Goal: Communication & Community: Answer question/provide support

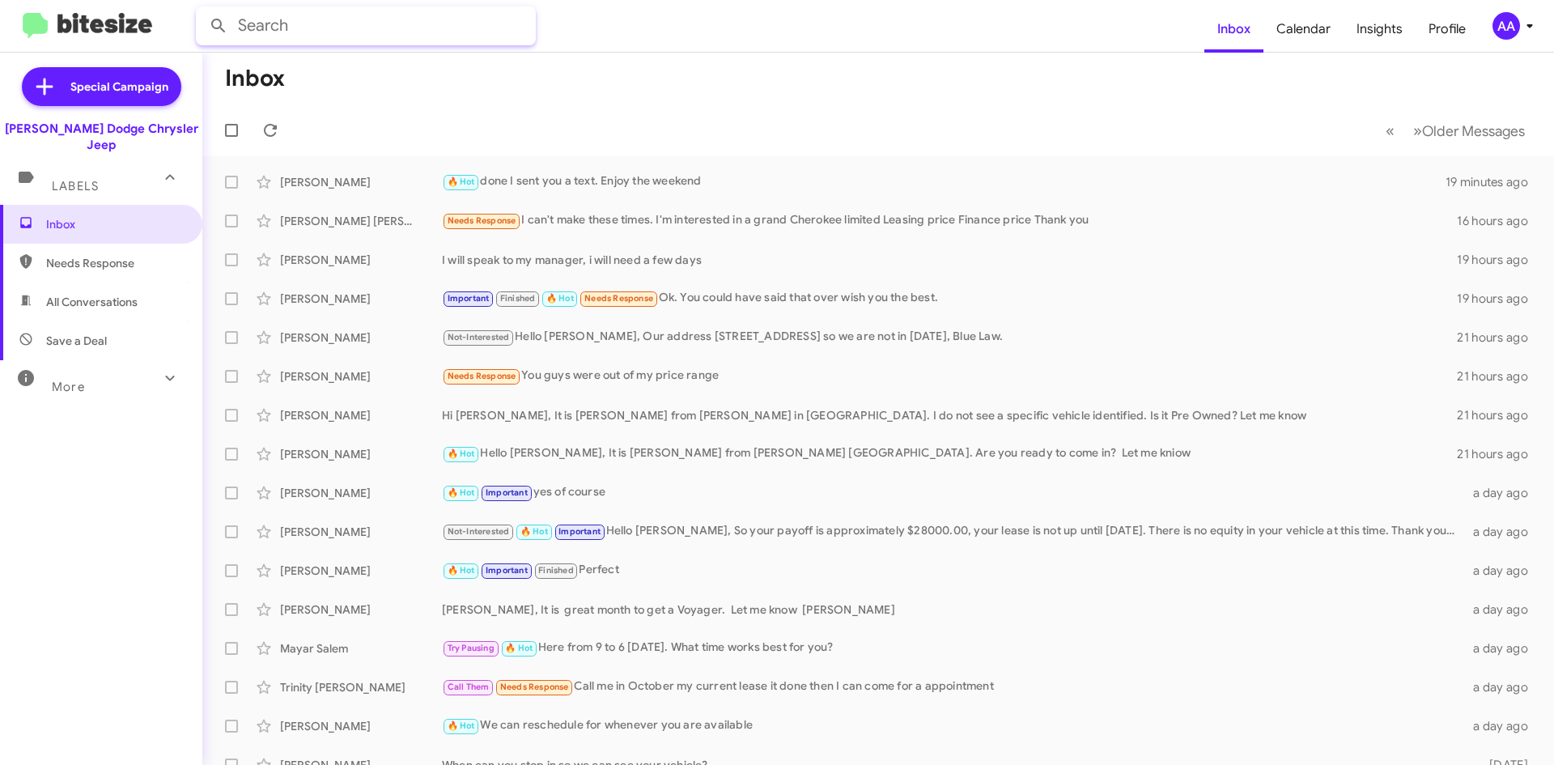
click at [422, 38] on input "text" at bounding box center [366, 25] width 340 height 39
type input "mayar salem"
click at [202, 10] on button at bounding box center [218, 26] width 32 height 32
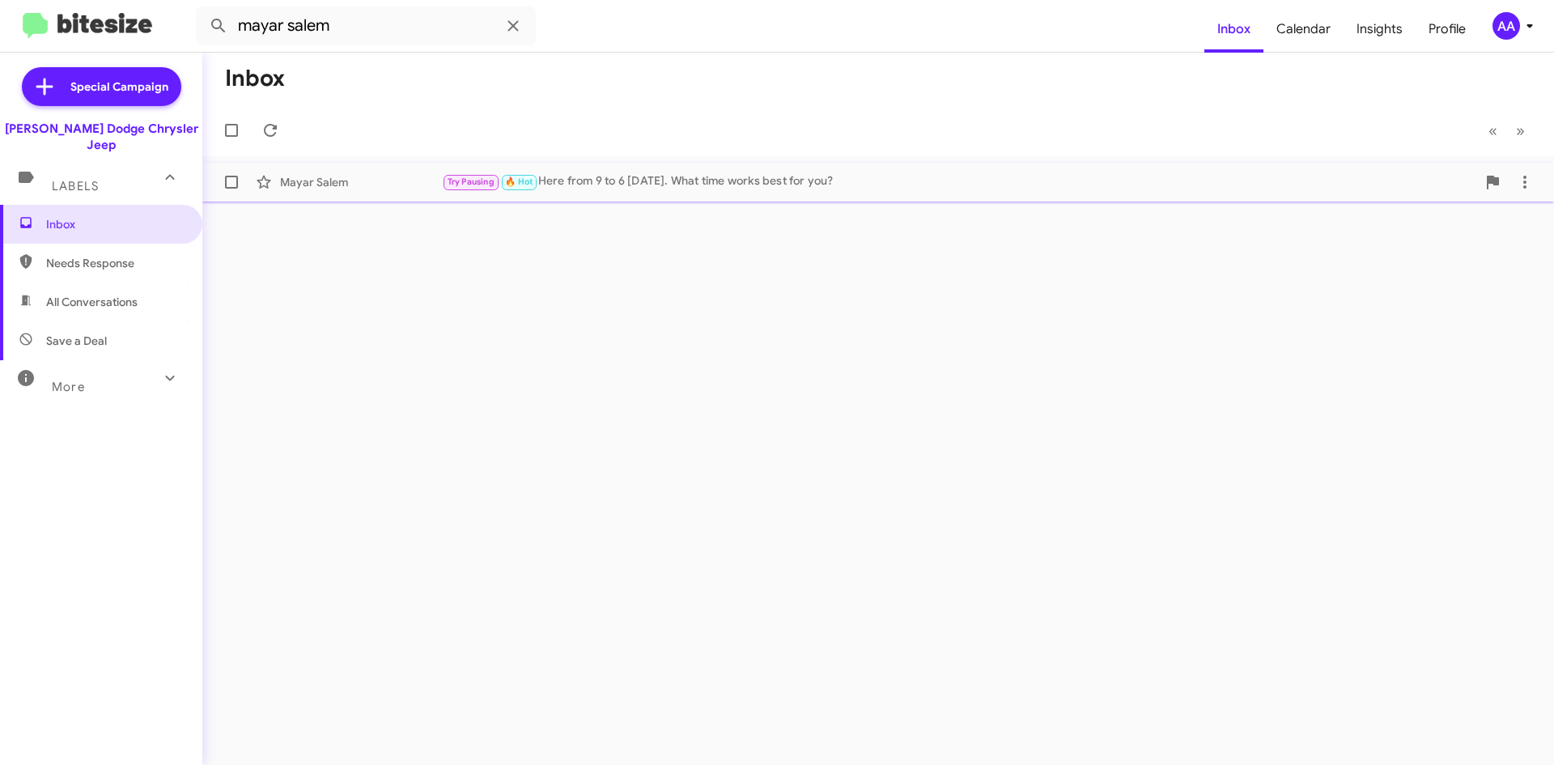
click at [686, 183] on div "Try Pausing 🔥 Hot Here from 9 to 6 tomorrow. What time works best for you?" at bounding box center [959, 181] width 1035 height 19
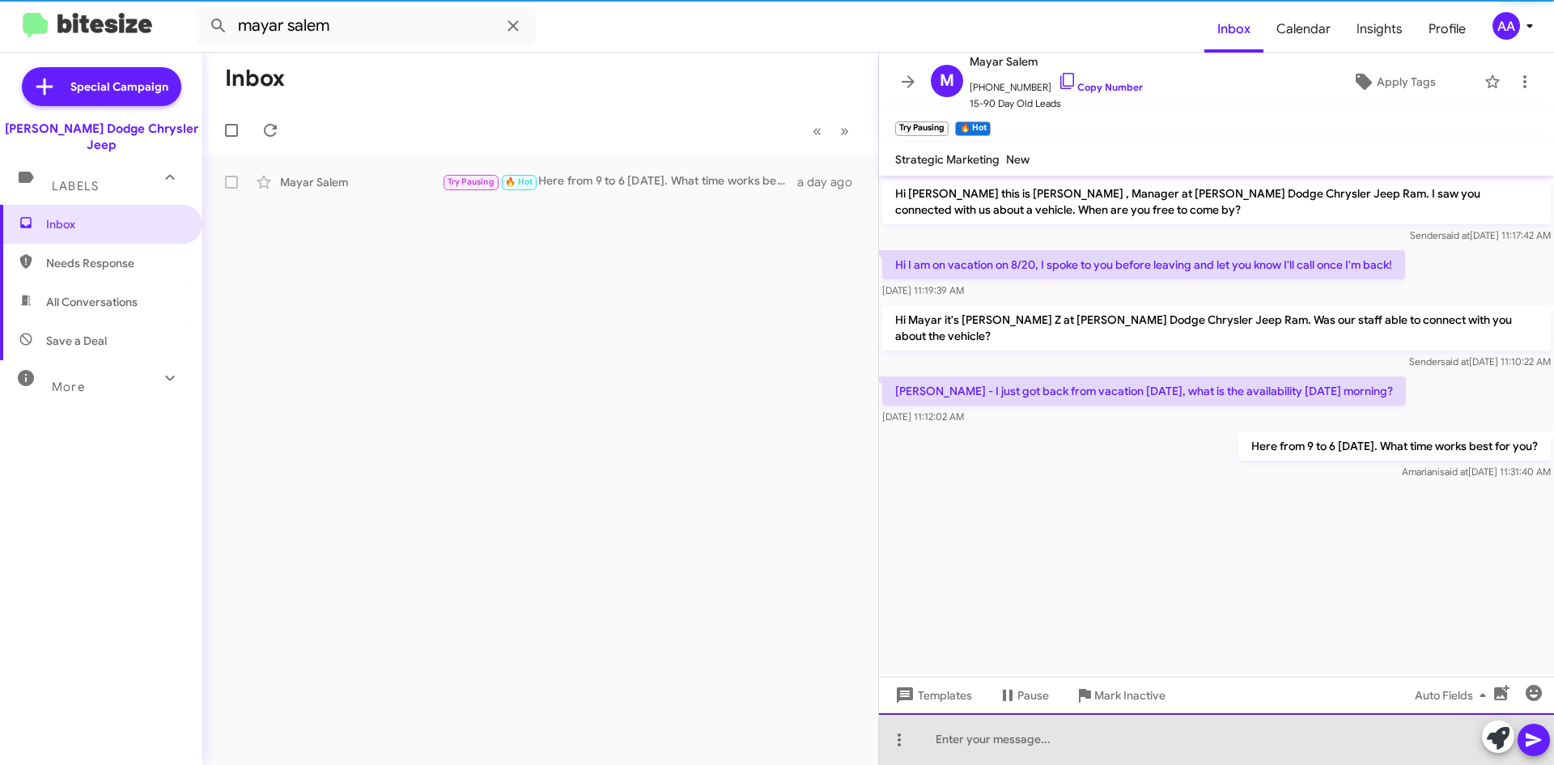
click at [993, 735] on div at bounding box center [1216, 739] width 675 height 52
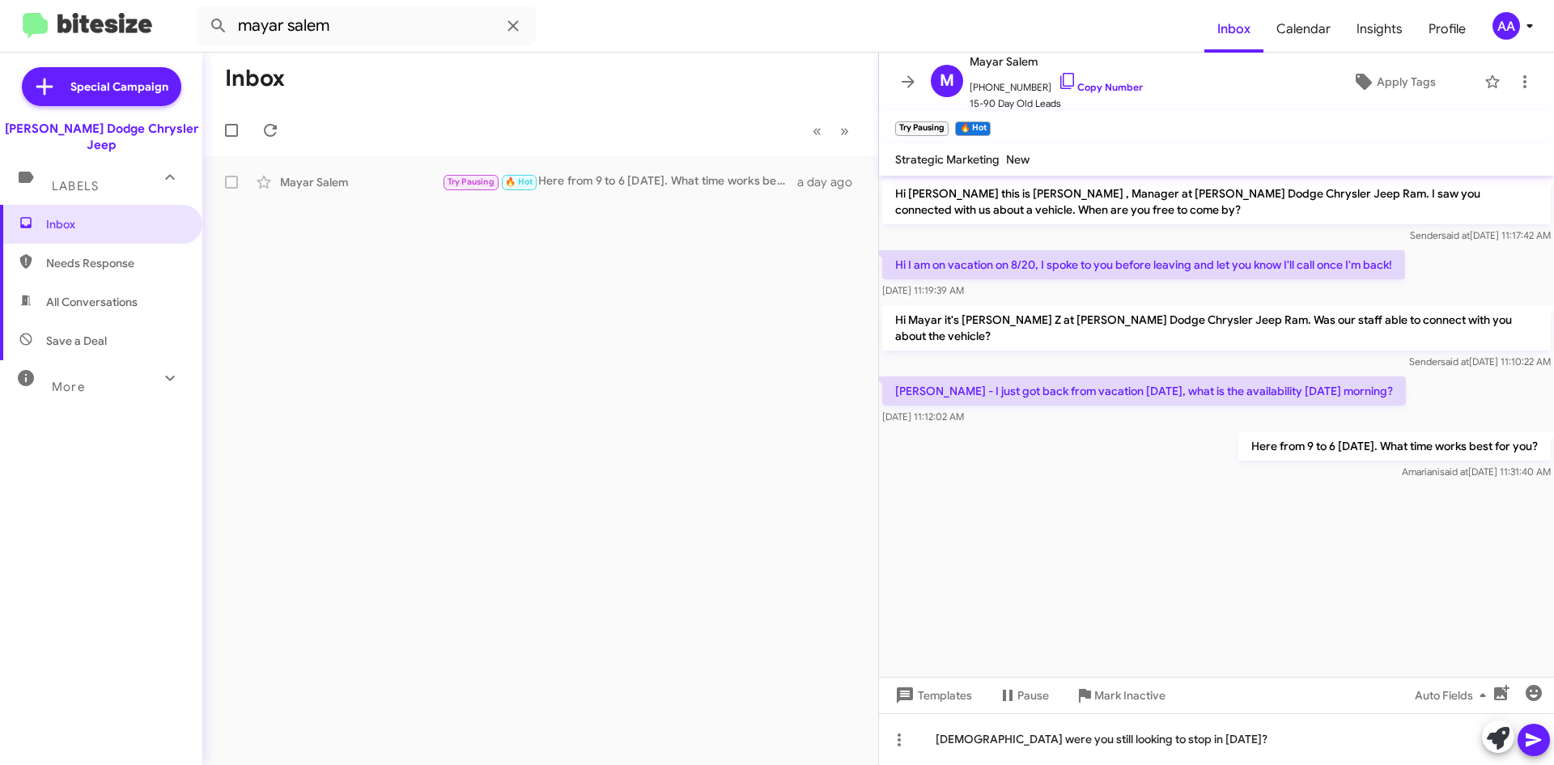
click at [1535, 735] on icon at bounding box center [1533, 739] width 19 height 19
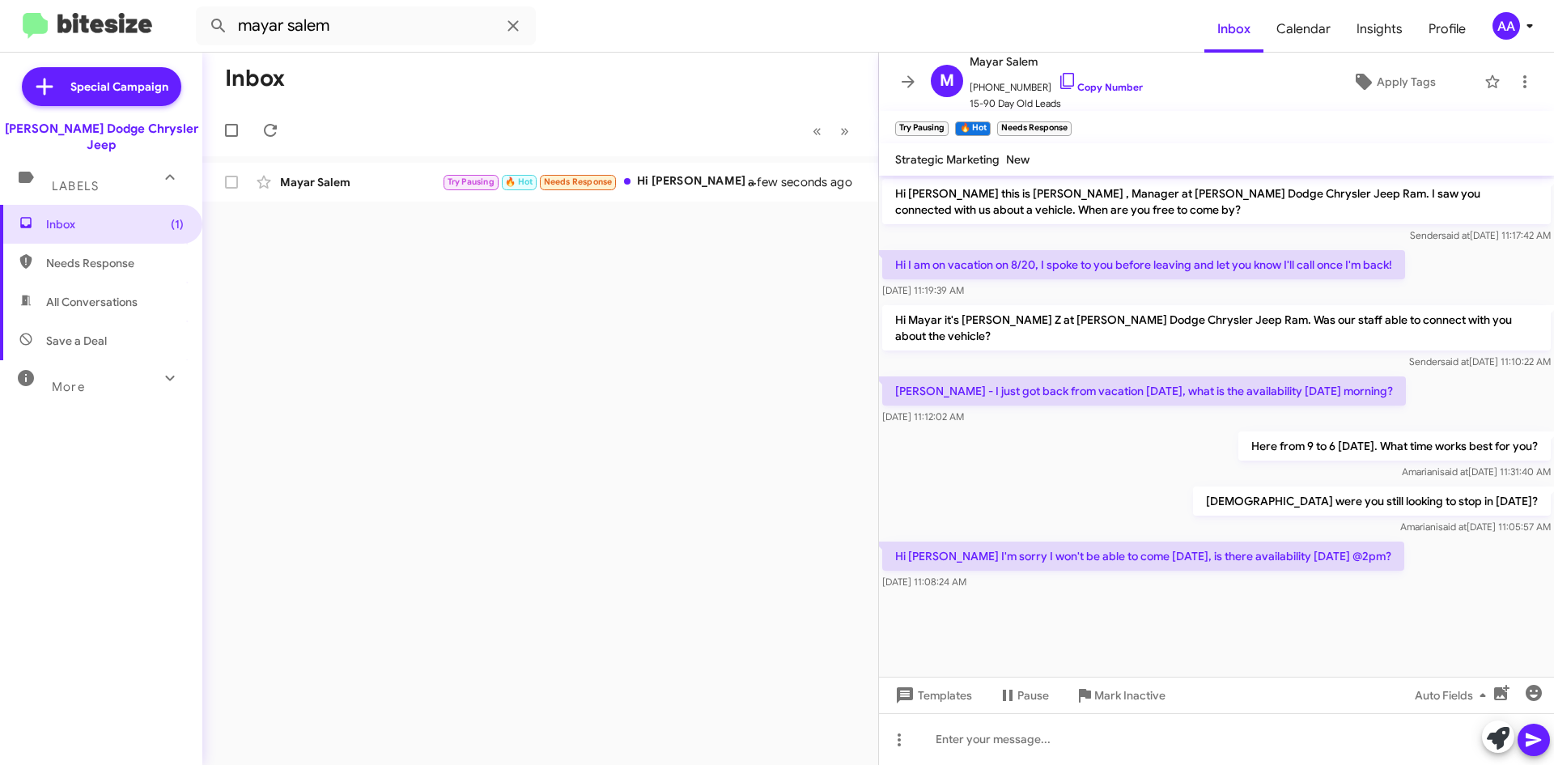
click at [463, 355] on div "Inbox « Previous » Next Mayar Salem Try Pausing 🔥 Hot Needs Response Hi Patti I…" at bounding box center [540, 409] width 676 height 712
click at [680, 196] on div "Mayar Salem Try Pausing 🔥 Hot Needs Response Hi Patti I'm sorry I won't be able…" at bounding box center [540, 182] width 650 height 32
click at [1061, 465] on div "Here from 9 to 6 tomorrow. What time works best for you? Amariani said at Aug 2…" at bounding box center [1216, 455] width 675 height 55
drag, startPoint x: 1108, startPoint y: 602, endPoint x: 1093, endPoint y: 693, distance: 92.0
click at [1093, 693] on div "Hi Mayar this is Patti Z , Manager at Nielsen Dodge Chrysler Jeep Ram. I saw yo…" at bounding box center [1216, 470] width 675 height 589
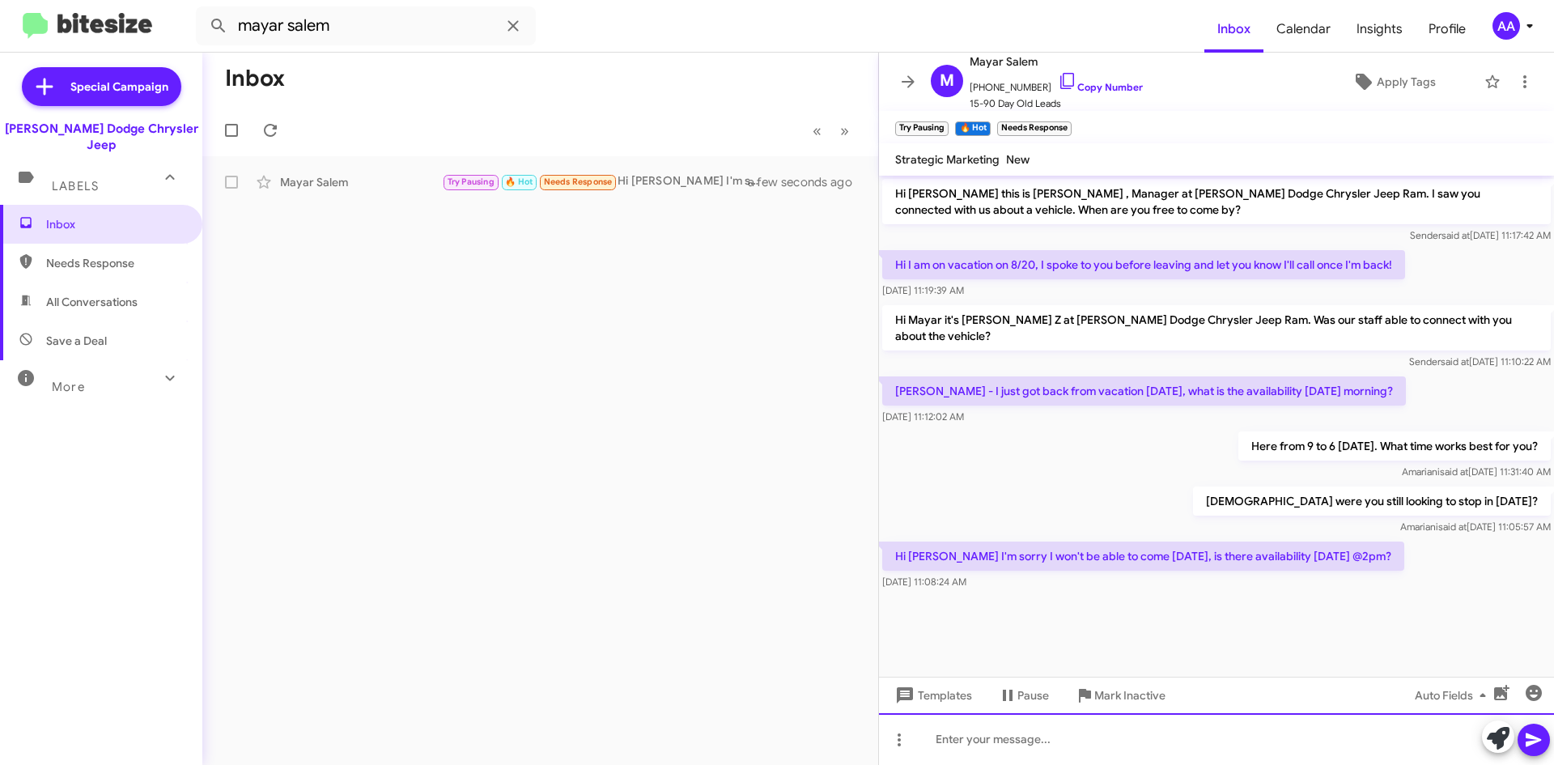
click at [998, 758] on div at bounding box center [1216, 739] width 675 height 52
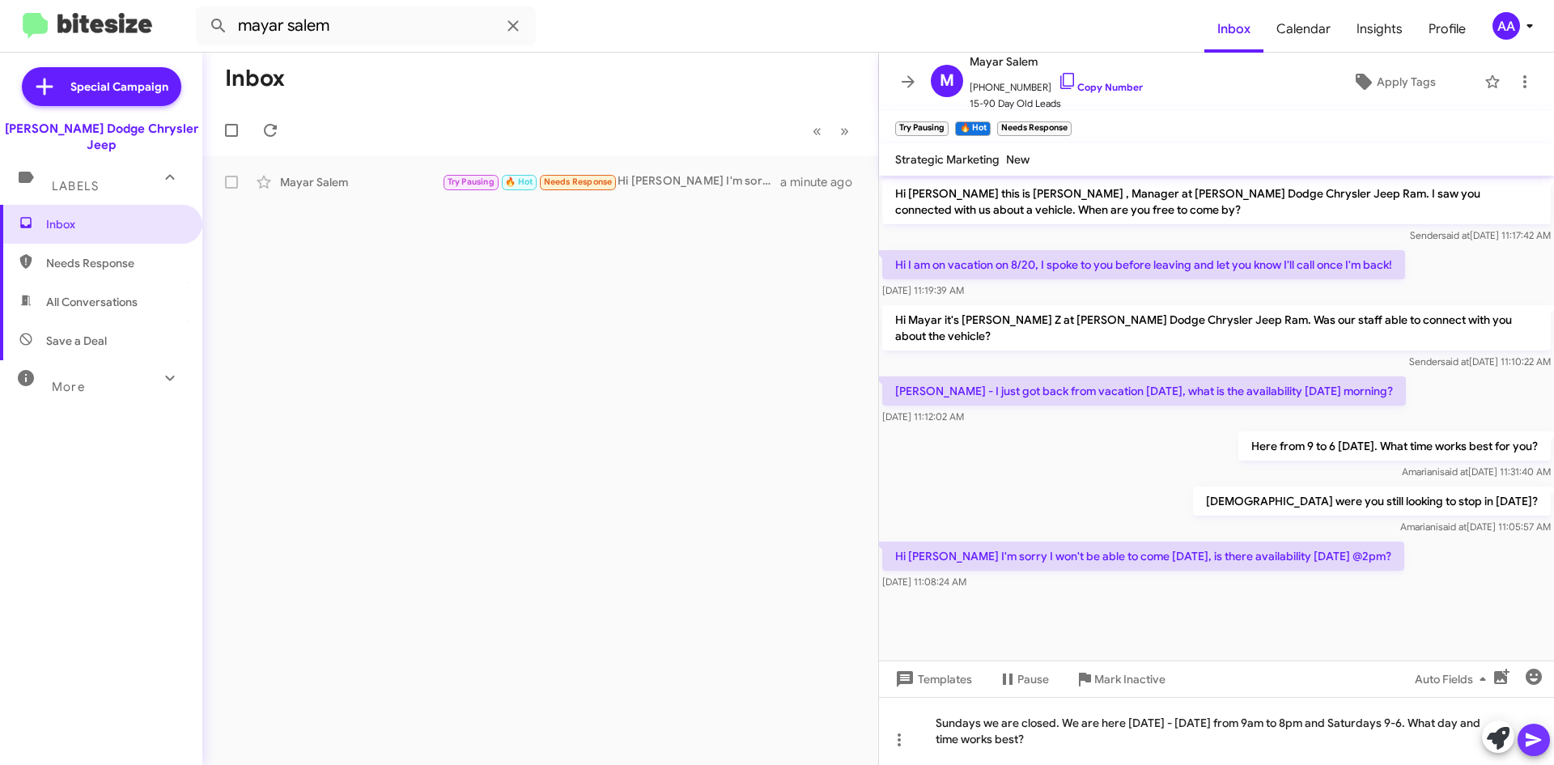
click at [1540, 742] on icon at bounding box center [1533, 739] width 19 height 19
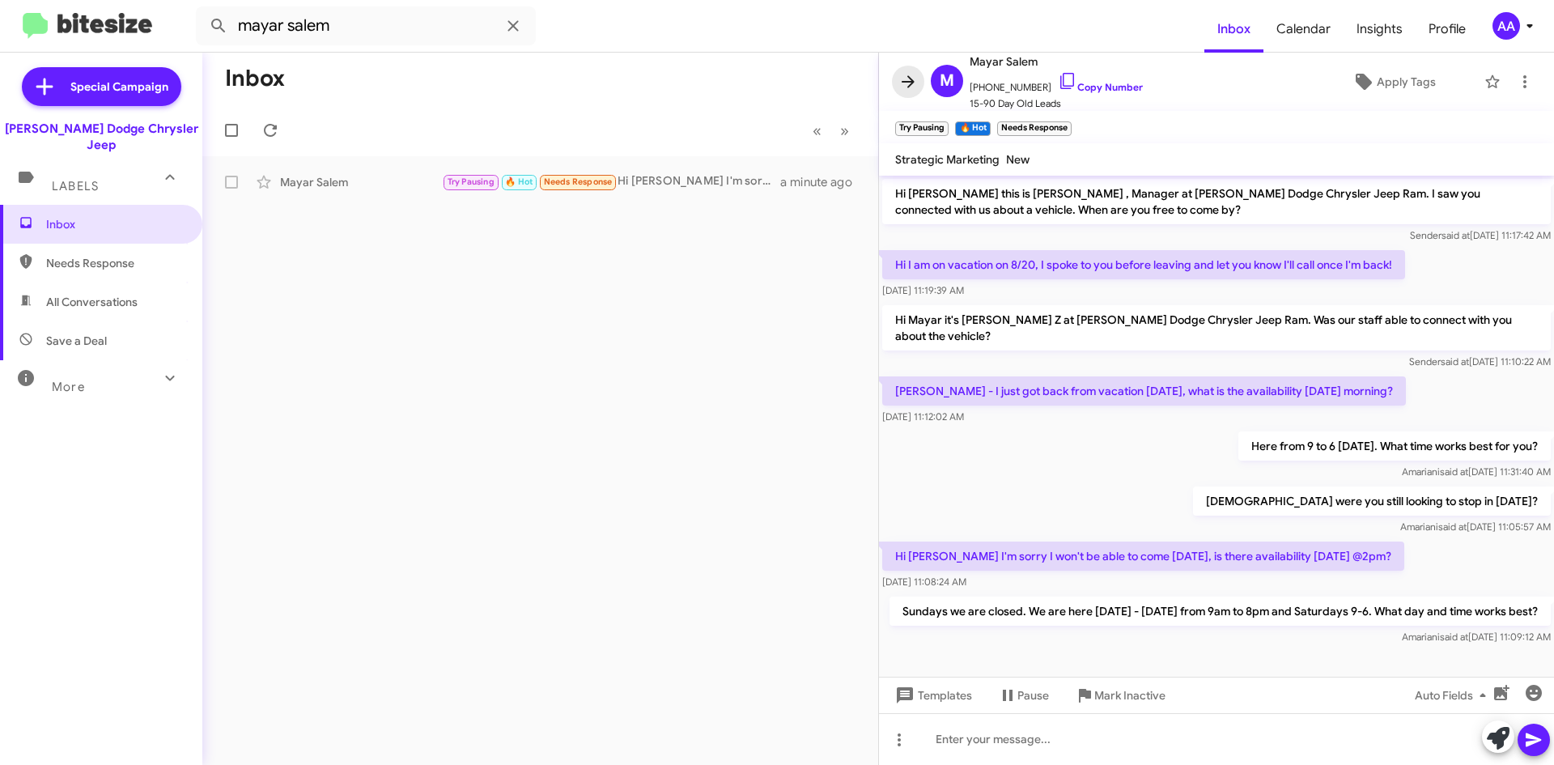
click at [903, 74] on icon at bounding box center [908, 81] width 19 height 19
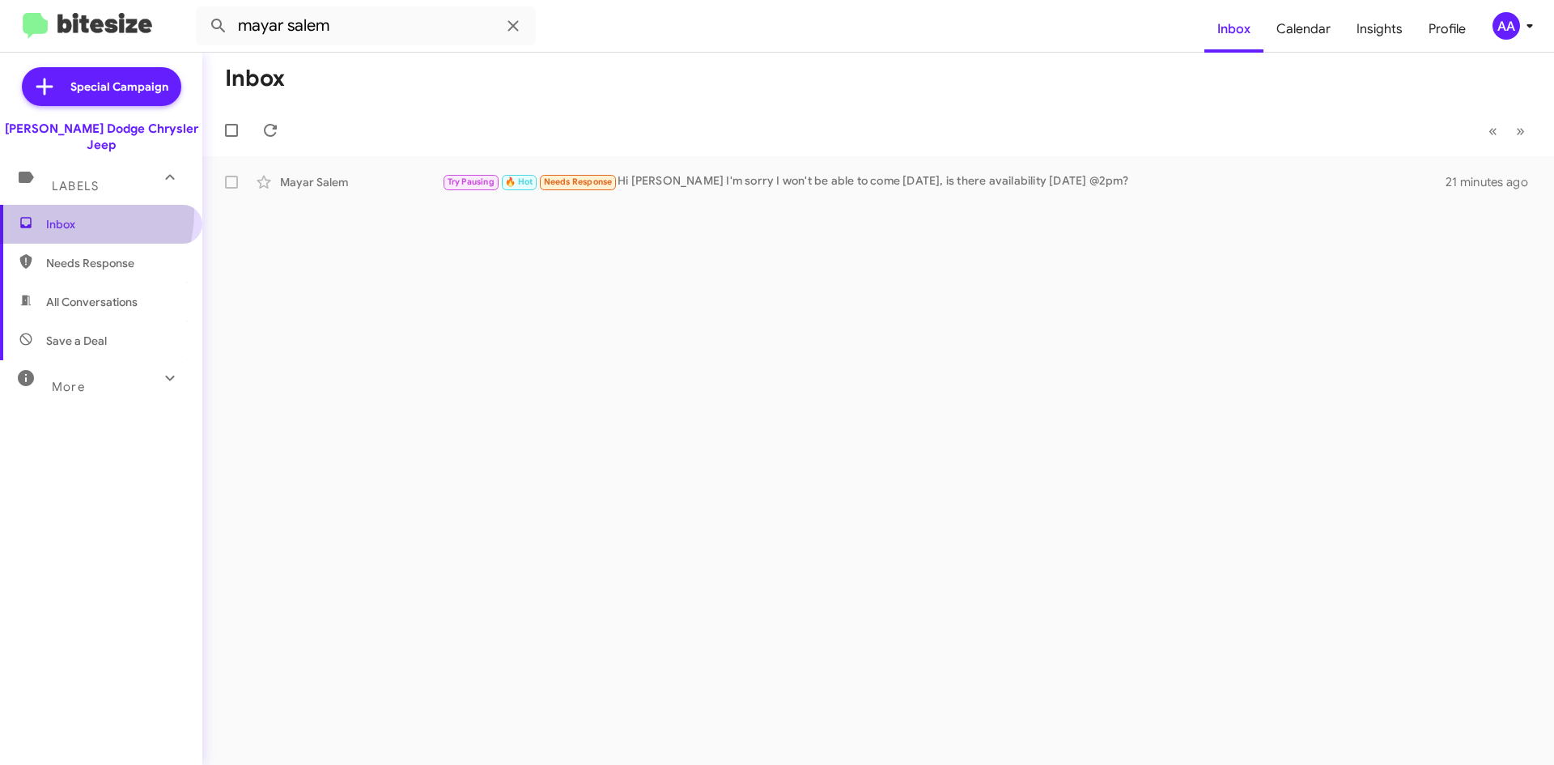
click at [60, 205] on span "Inbox" at bounding box center [101, 224] width 202 height 39
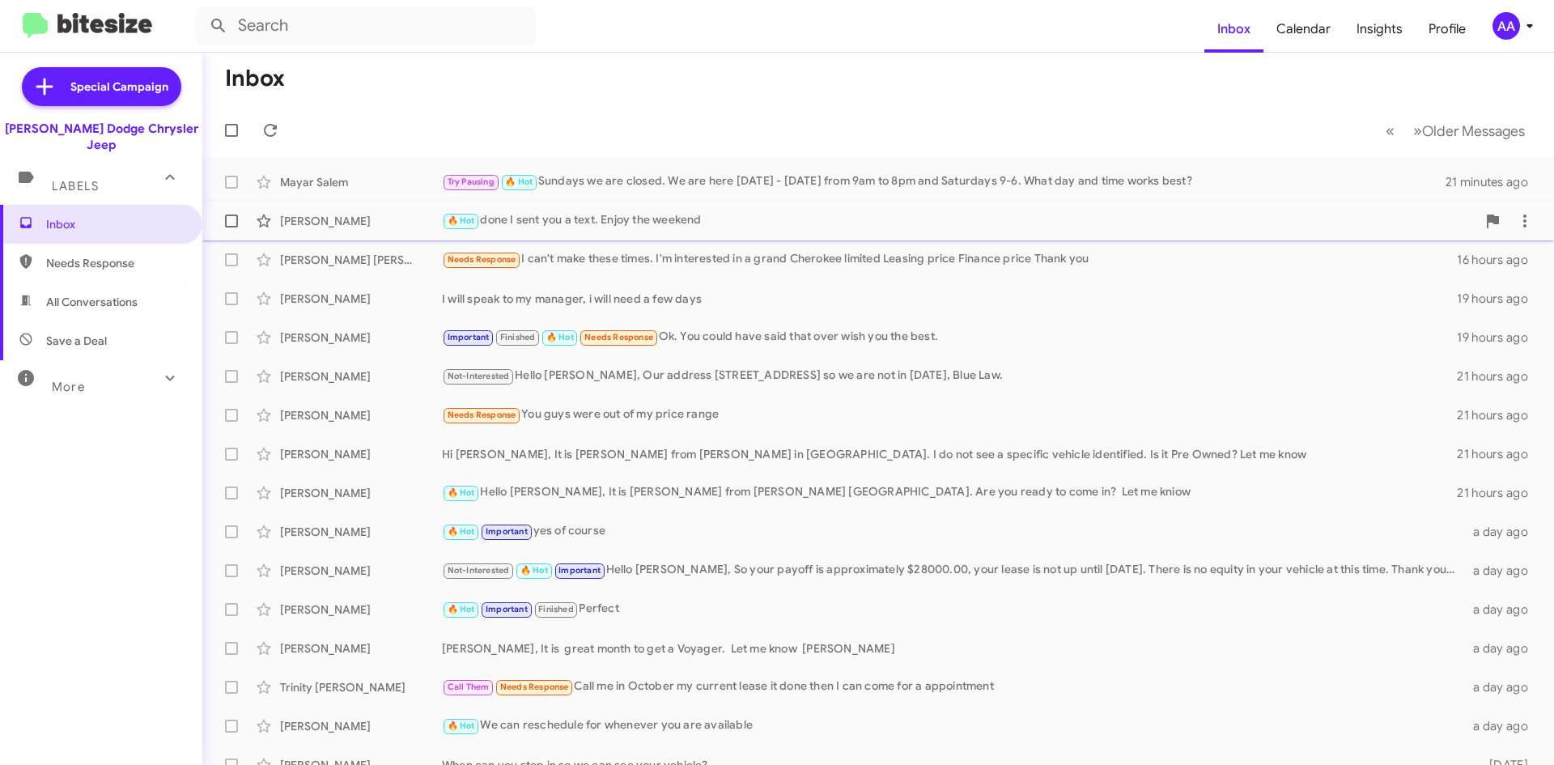
click at [773, 224] on div "🔥 Hot done I sent you a text. Enjoy the weekend" at bounding box center [959, 220] width 1035 height 19
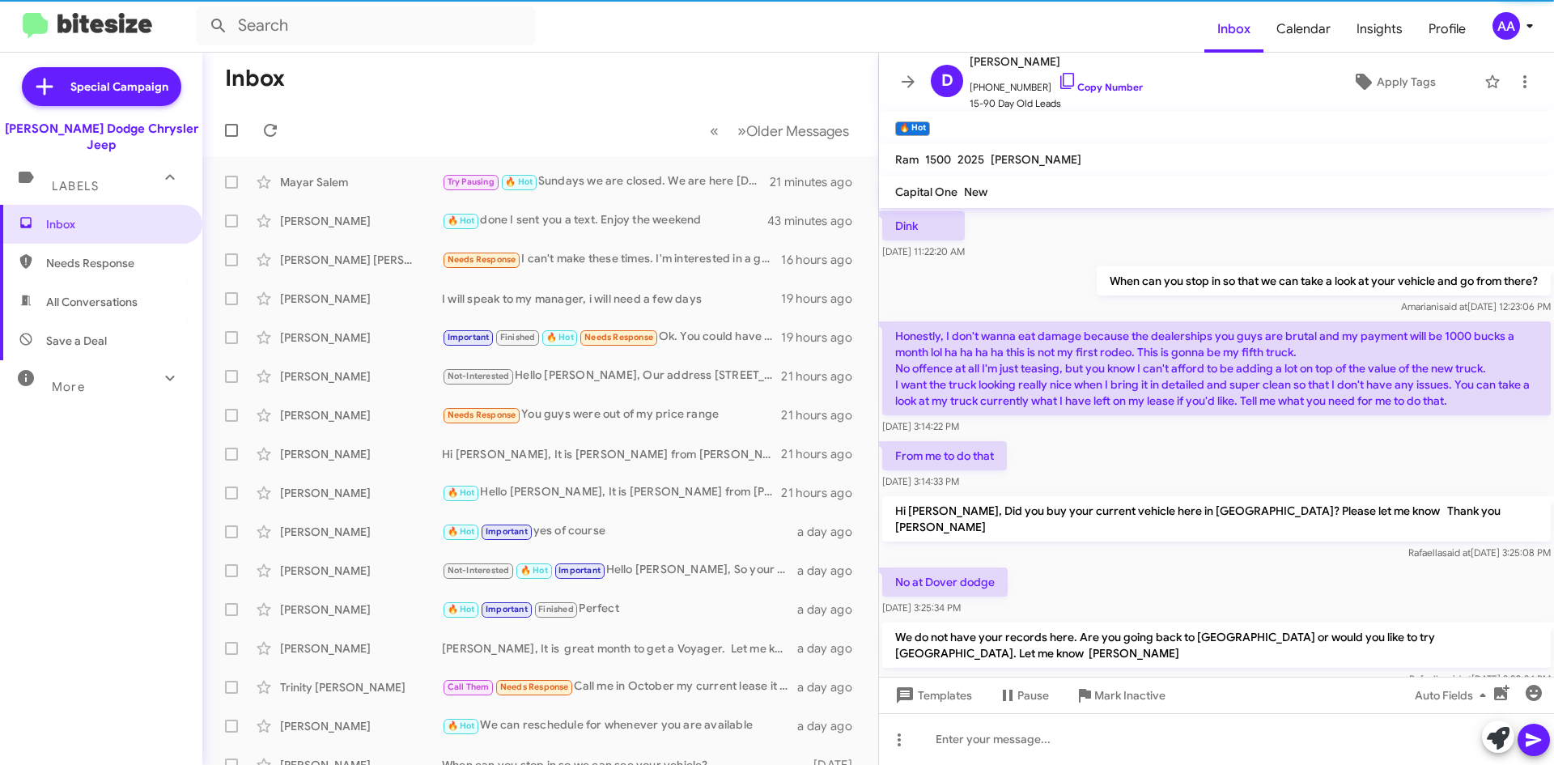
scroll to position [1021, 0]
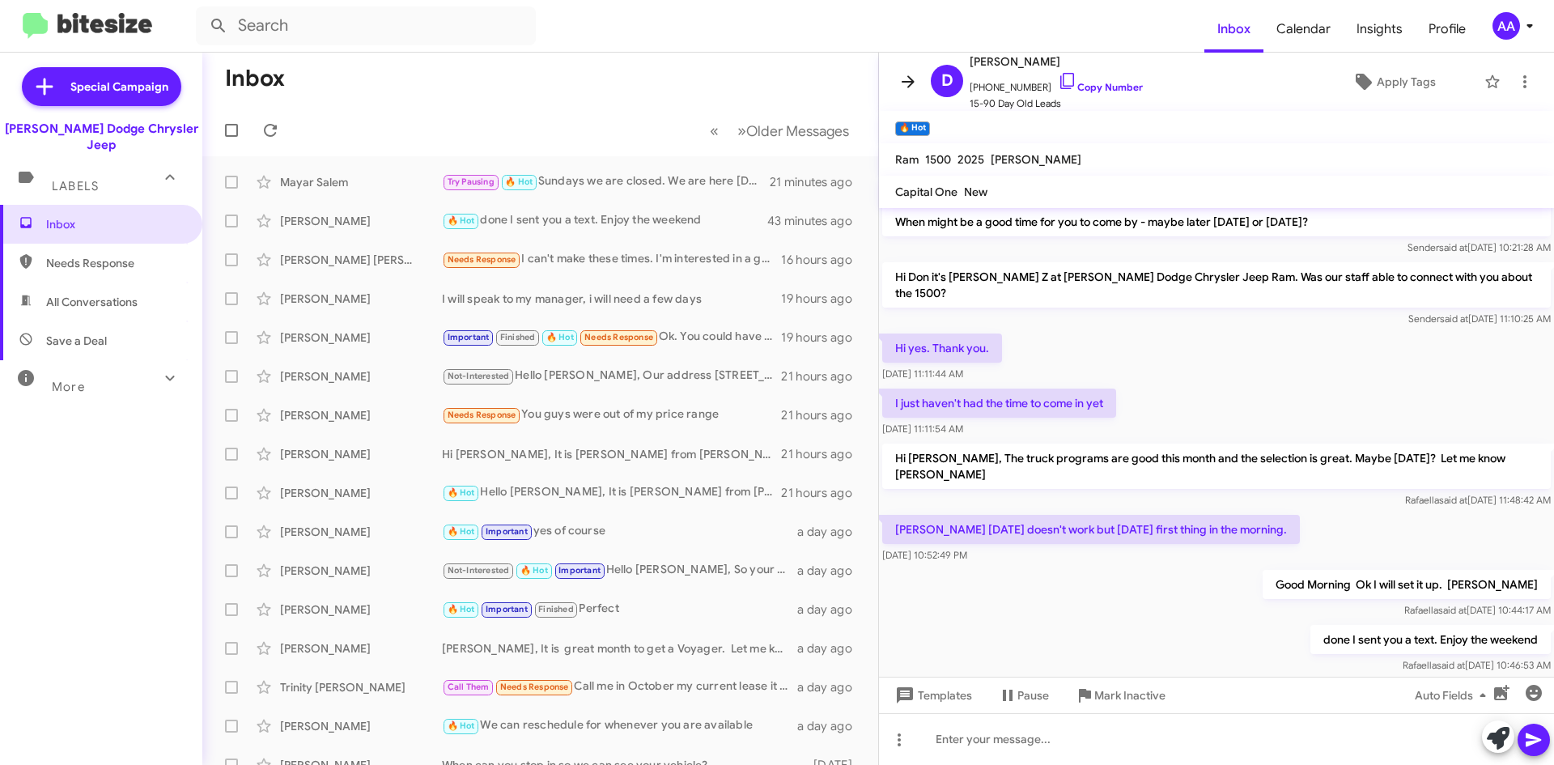
click at [899, 80] on icon at bounding box center [908, 81] width 19 height 19
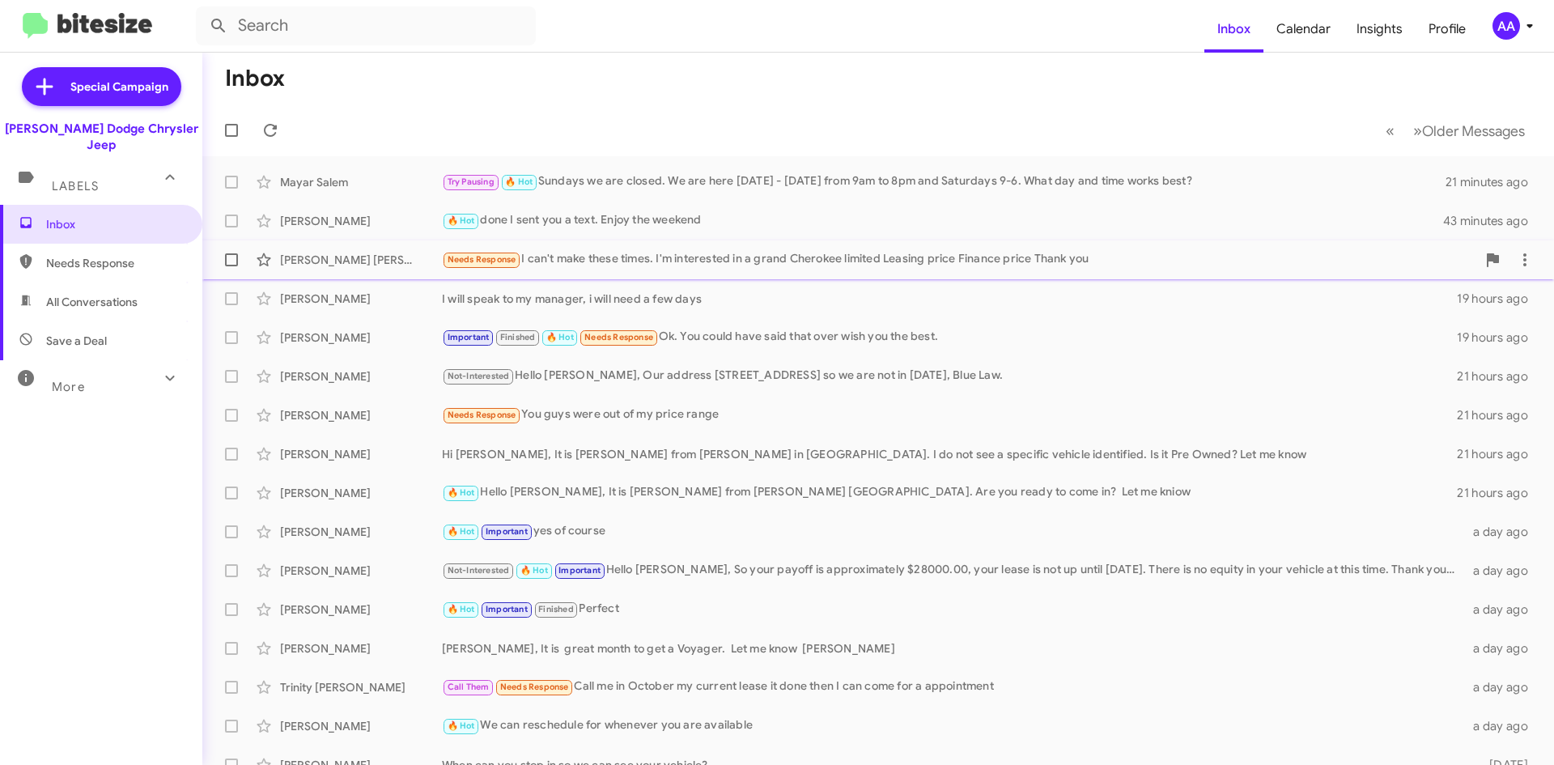
click at [847, 260] on div "Needs Response I can't make these times. I'm interested in a grand Cherokee lim…" at bounding box center [959, 259] width 1035 height 19
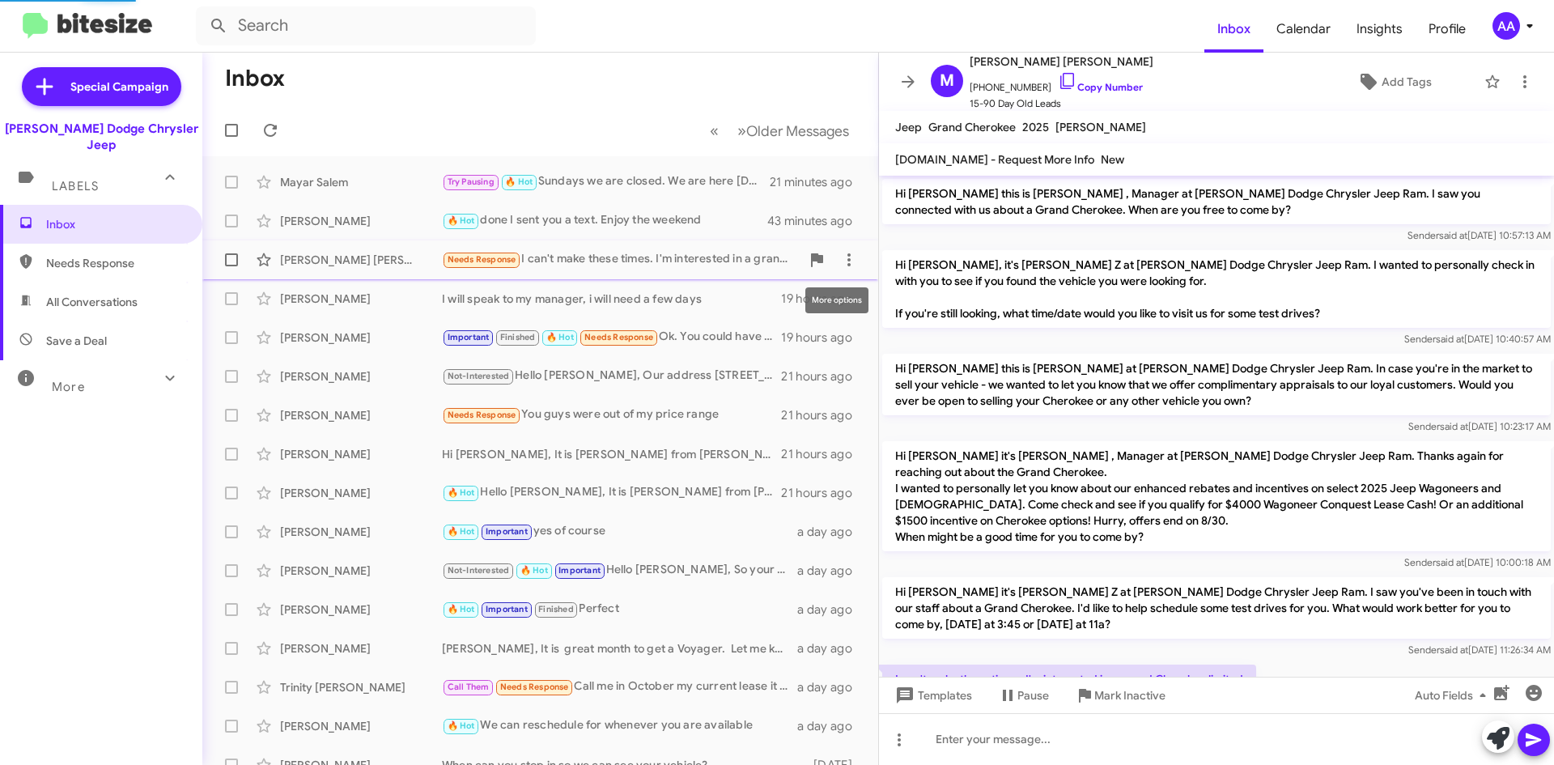
scroll to position [172, 0]
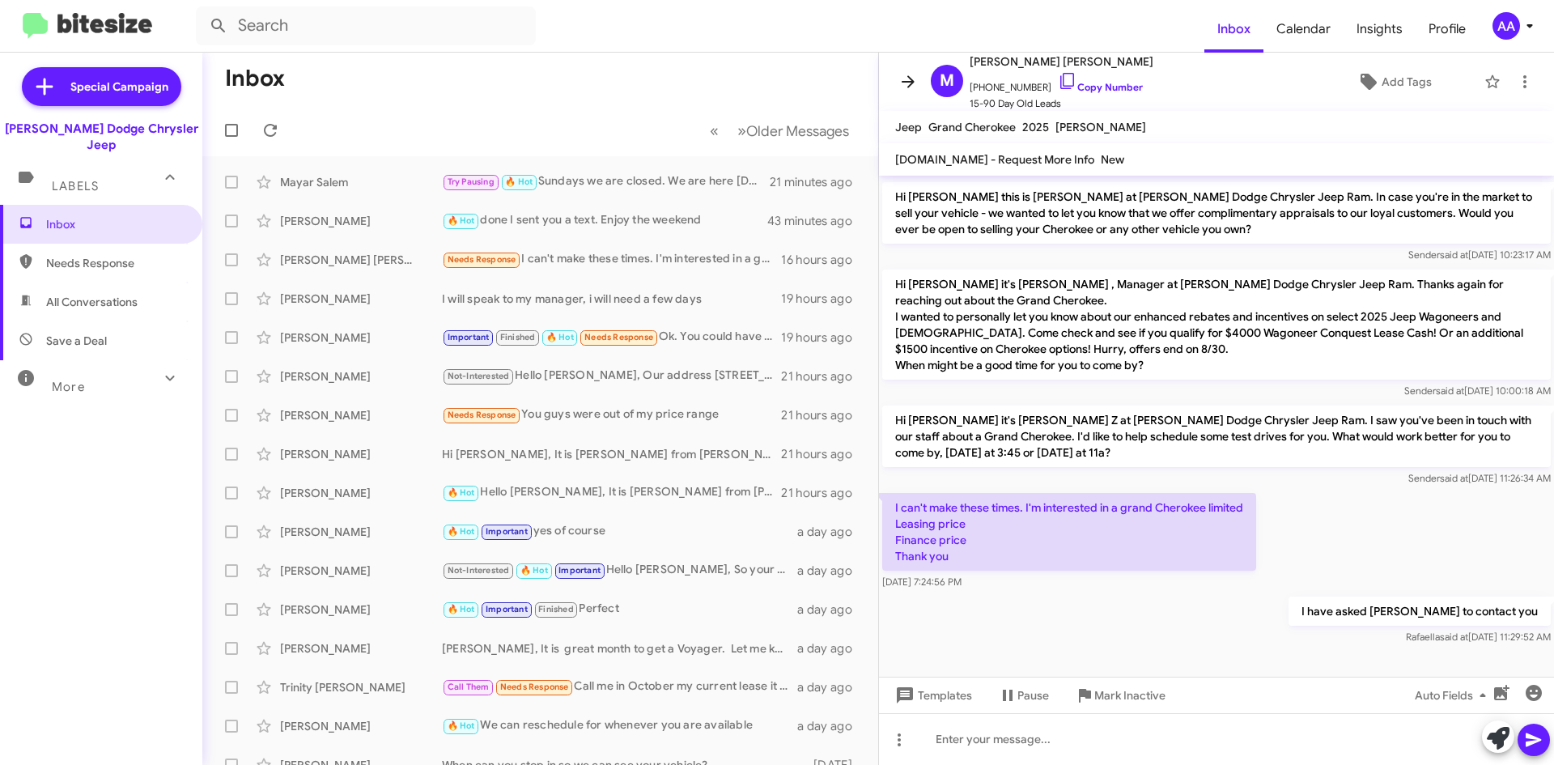
click at [897, 79] on span at bounding box center [908, 81] width 32 height 19
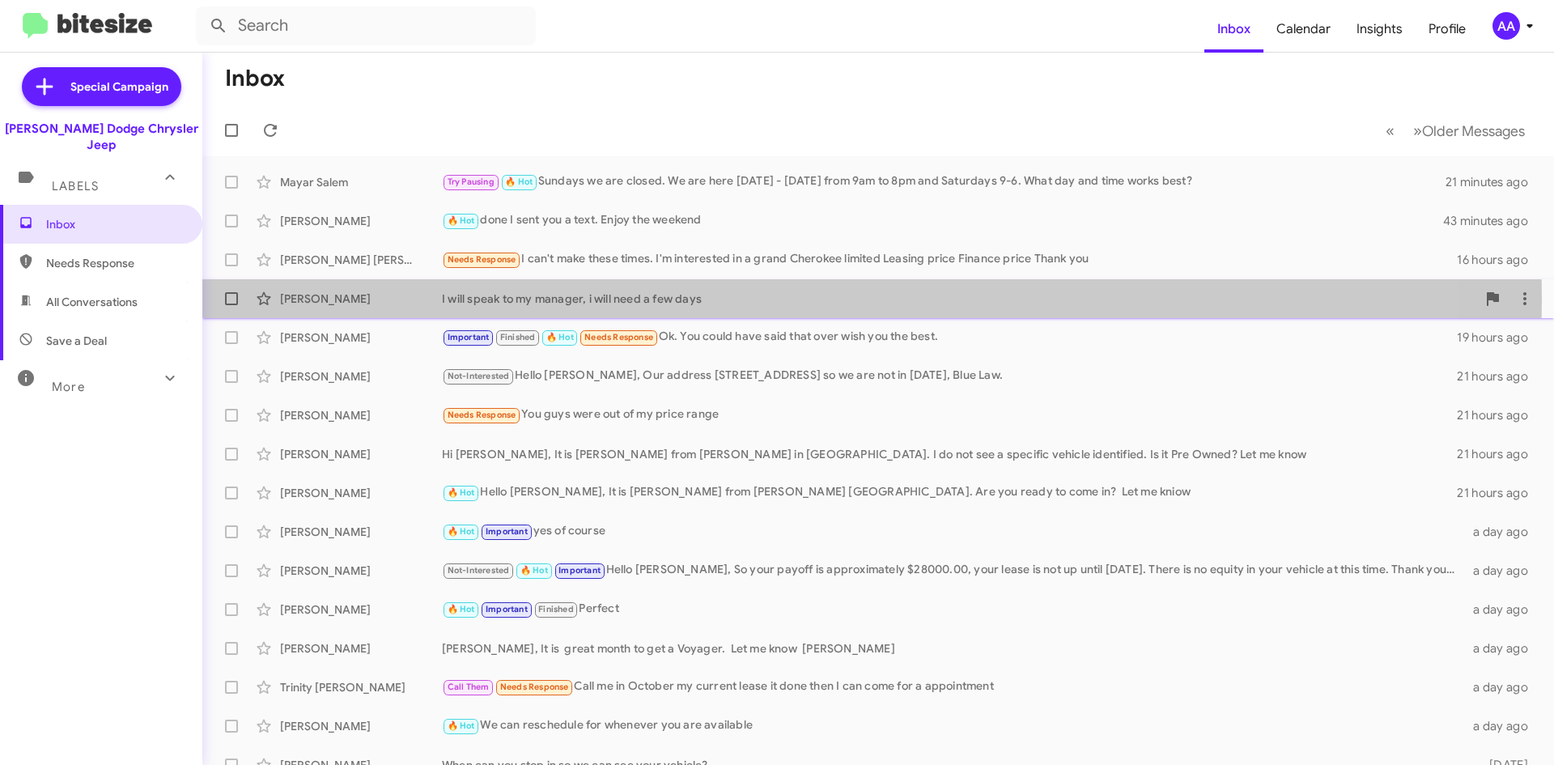
click at [575, 300] on div "I will speak to my manager, i will need a few days" at bounding box center [959, 299] width 1035 height 16
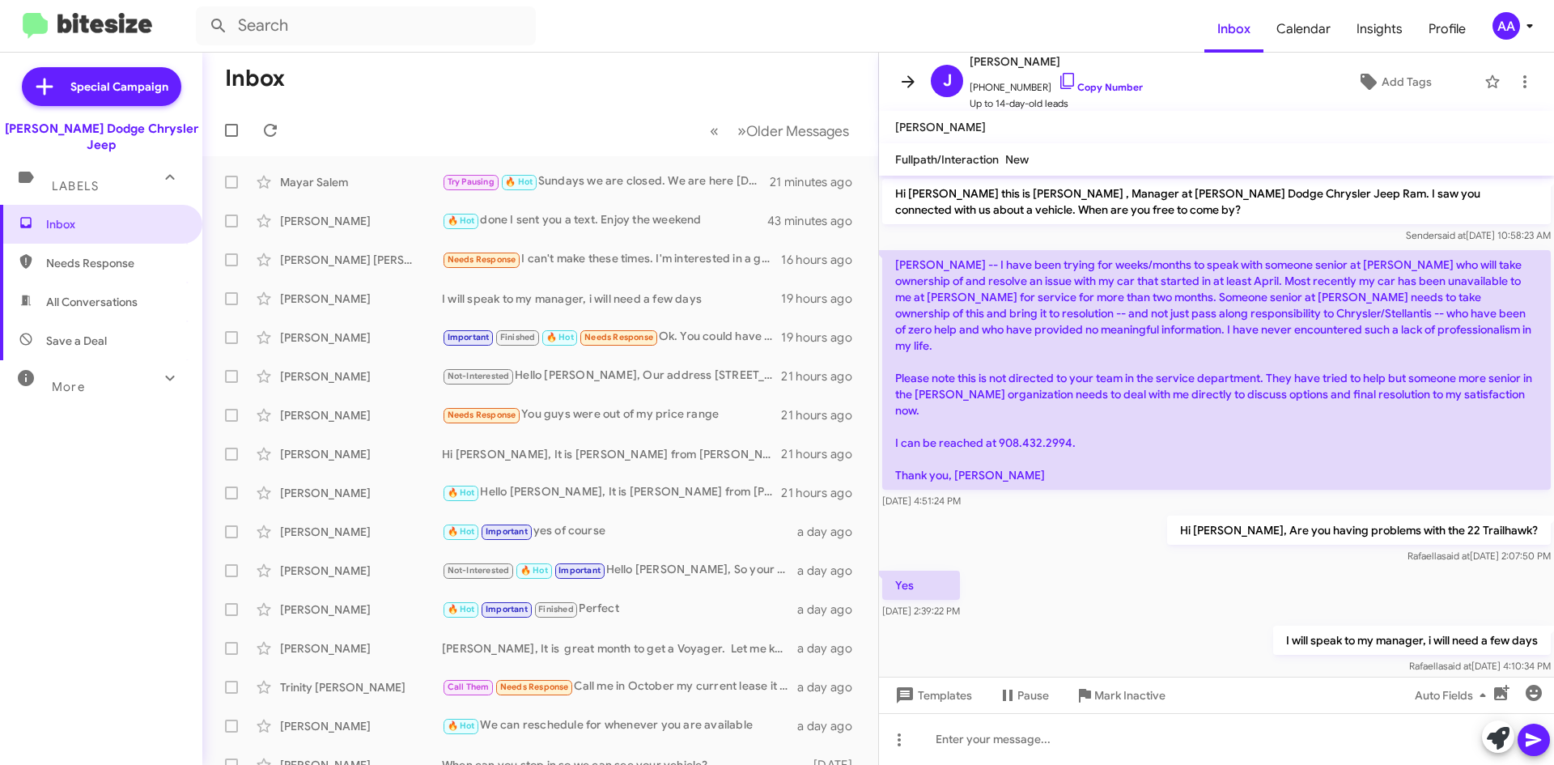
click at [903, 87] on icon at bounding box center [908, 81] width 19 height 19
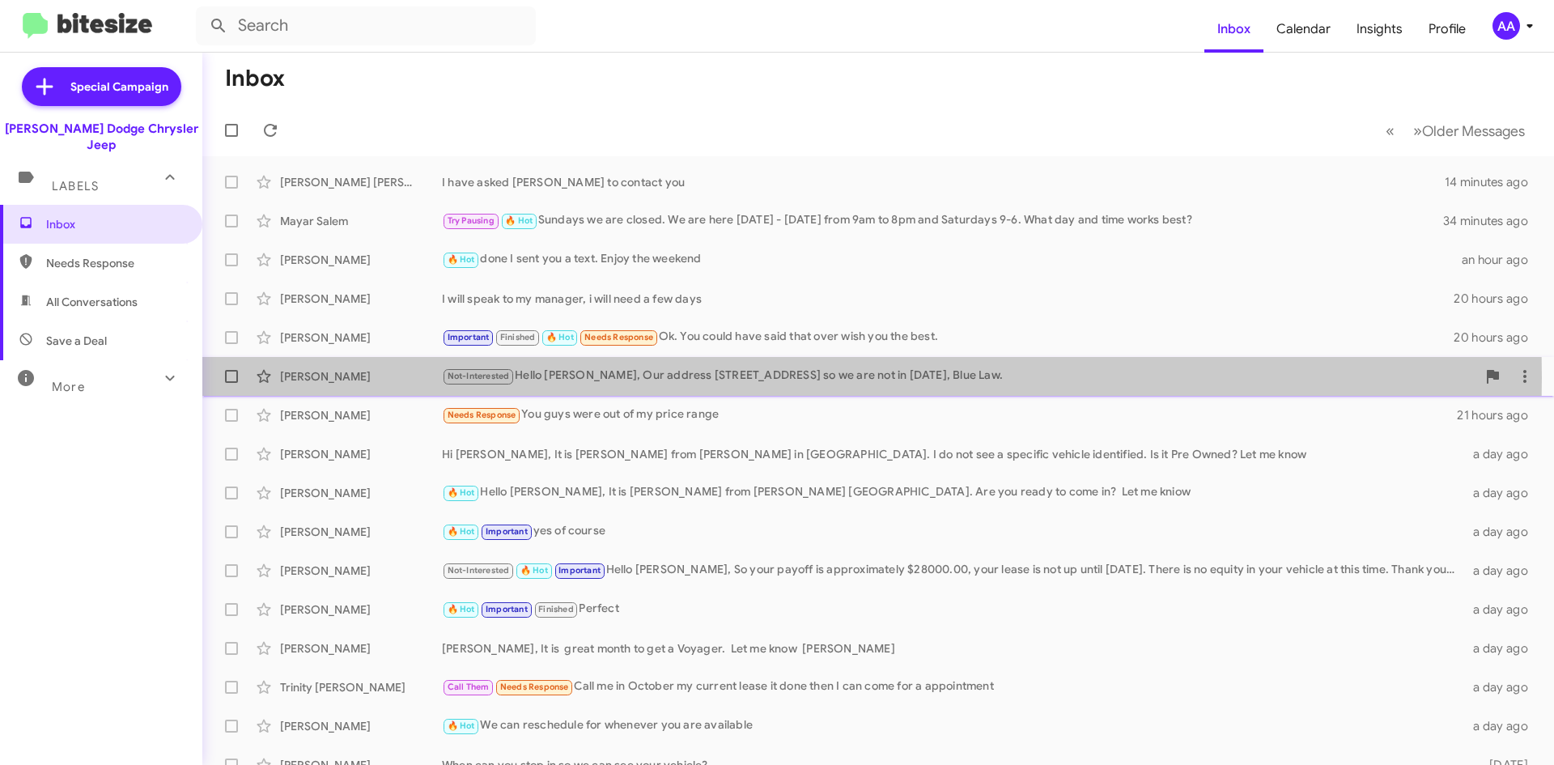
click at [610, 377] on div "Not-Interested Hello Charles, Our address 175 Route East Hanover NJ so we are n…" at bounding box center [959, 376] width 1035 height 19
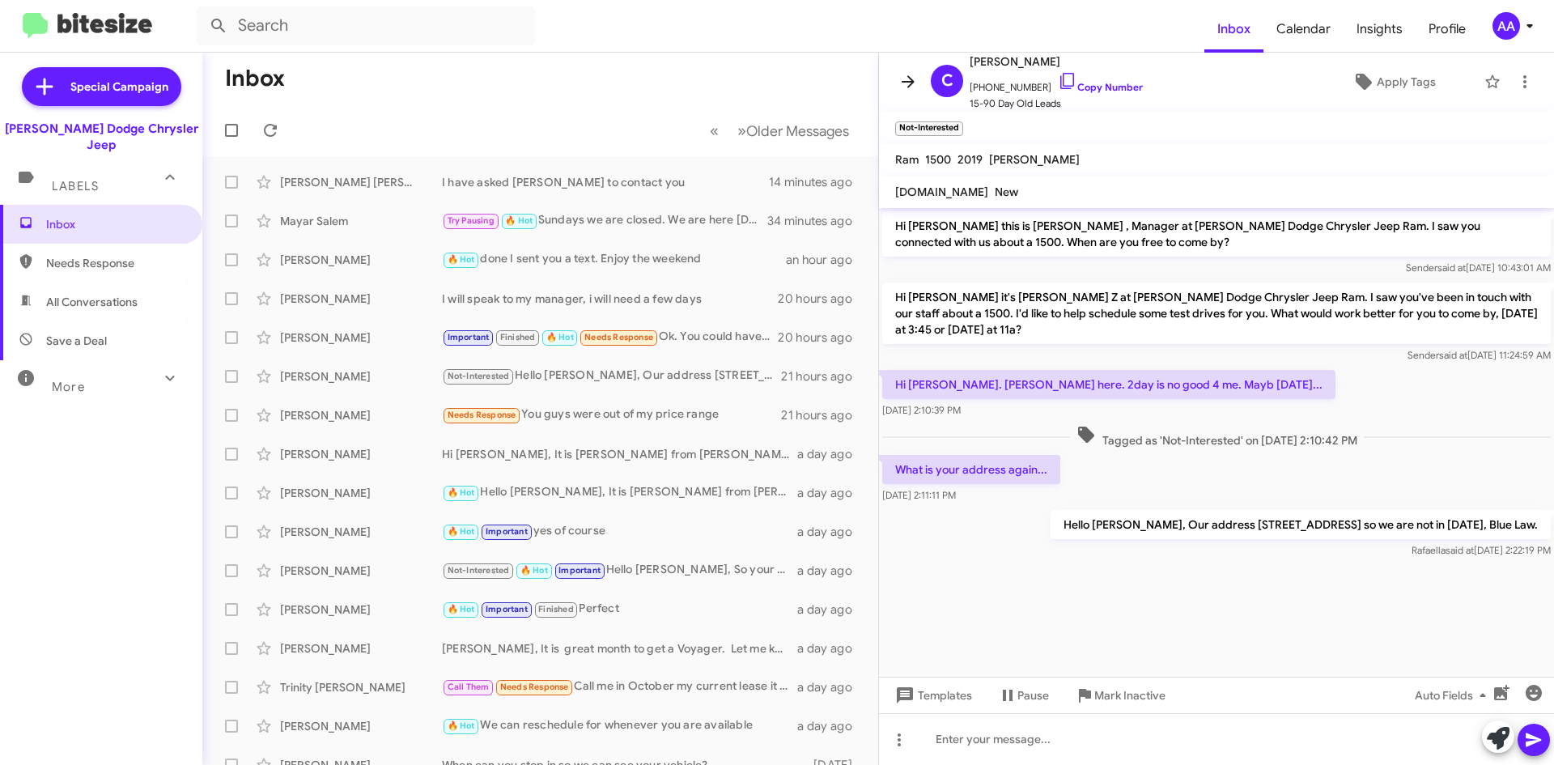
click at [904, 75] on icon at bounding box center [908, 81] width 19 height 19
